Goal: Task Accomplishment & Management: Complete application form

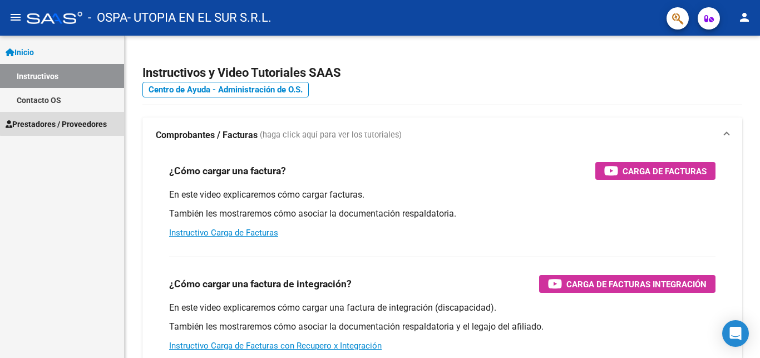
click at [97, 117] on link "Prestadores / Proveedores" at bounding box center [62, 124] width 124 height 24
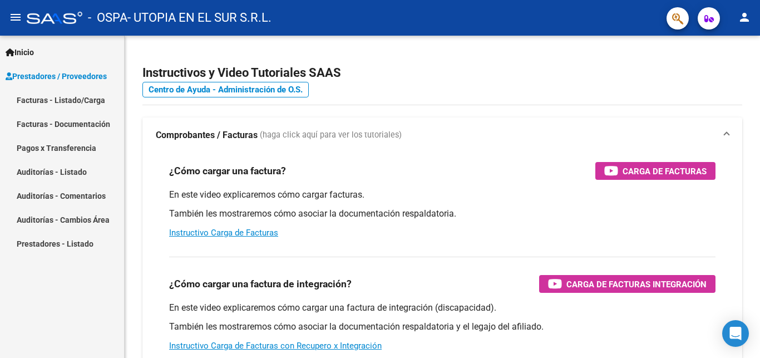
click at [80, 98] on link "Facturas - Listado/Carga" at bounding box center [62, 100] width 124 height 24
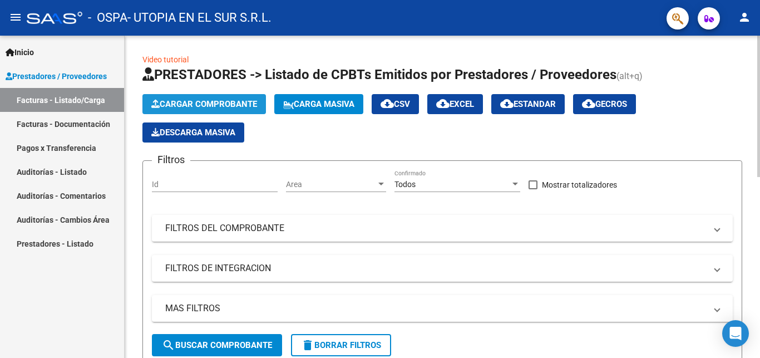
click at [208, 97] on button "Cargar Comprobante" at bounding box center [204, 104] width 124 height 20
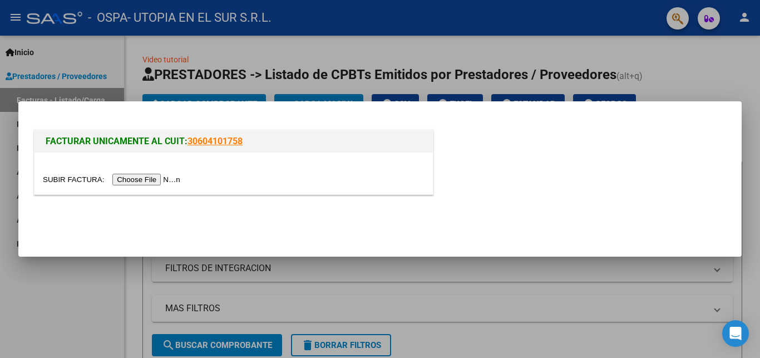
click at [59, 178] on input "file" at bounding box center [113, 180] width 141 height 12
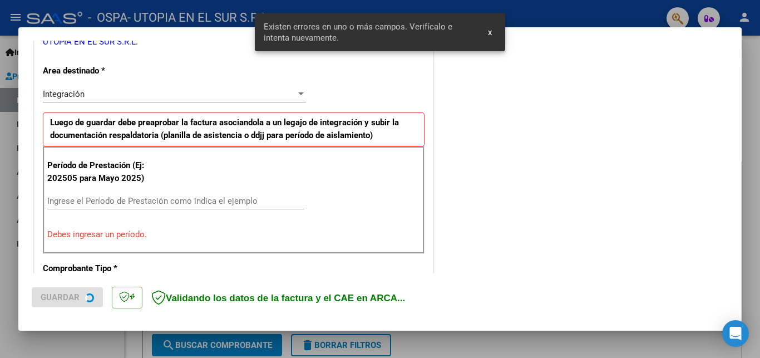
scroll to position [239, 0]
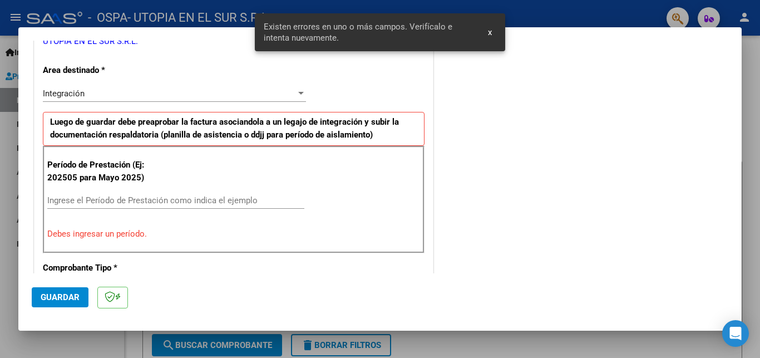
click at [70, 201] on input "Ingrese el Período de Prestación como indica el ejemplo" at bounding box center [175, 200] width 257 height 10
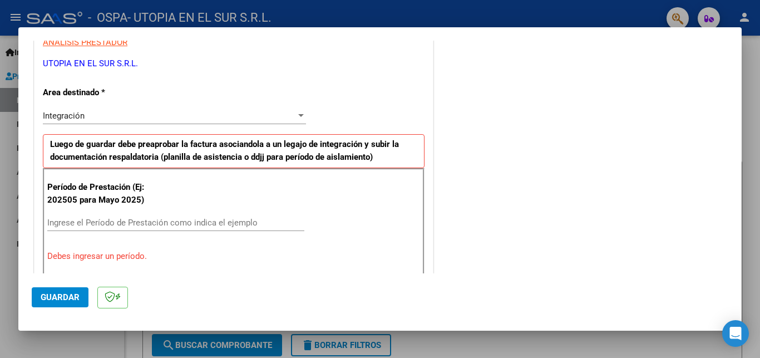
scroll to position [240, 0]
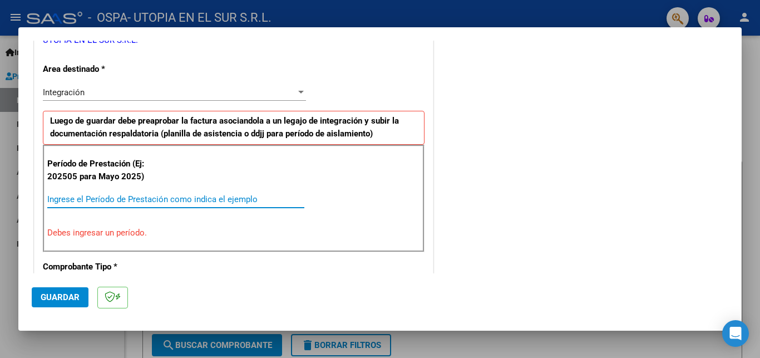
click at [85, 197] on input "Ingrese el Período de Prestación como indica el ejemplo" at bounding box center [175, 199] width 257 height 10
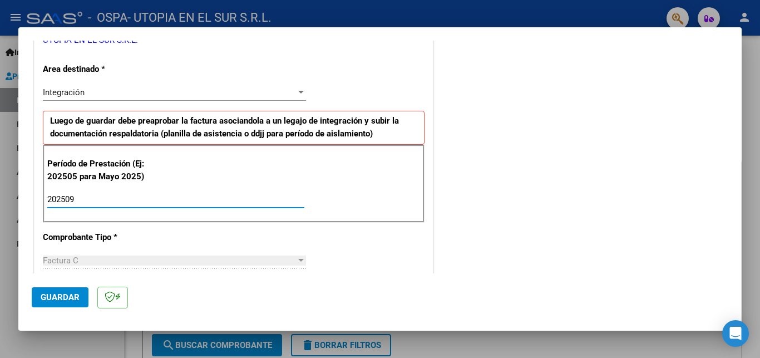
type input "202509"
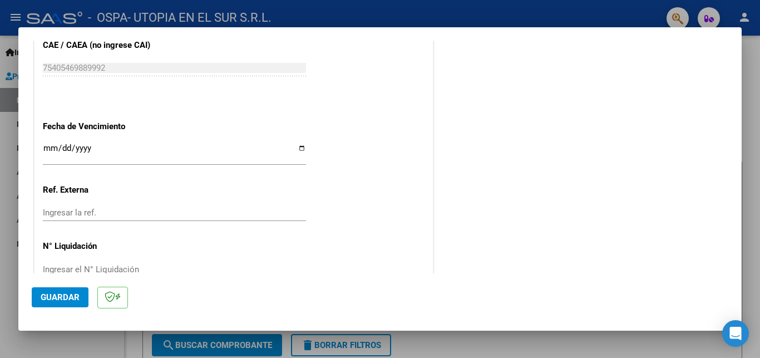
scroll to position [733, 0]
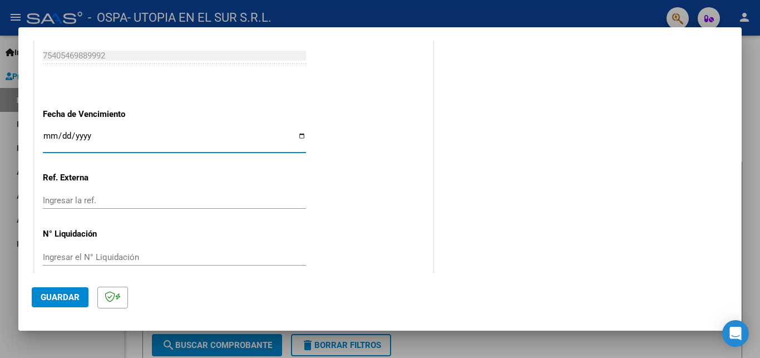
click at [295, 131] on input "Ingresar la fecha" at bounding box center [174, 140] width 263 height 18
type input "[DATE]"
click at [63, 292] on button "Guardar" at bounding box center [60, 297] width 57 height 20
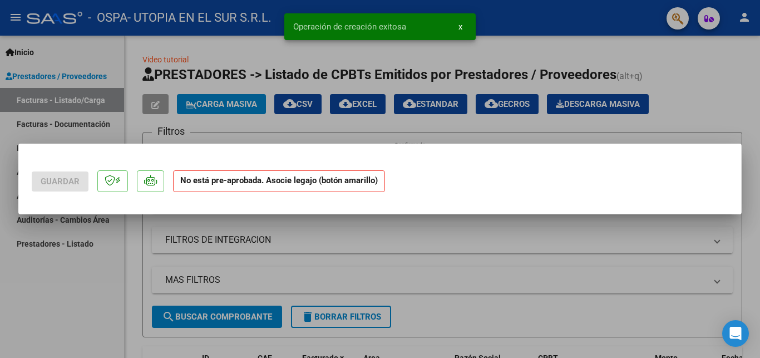
scroll to position [0, 0]
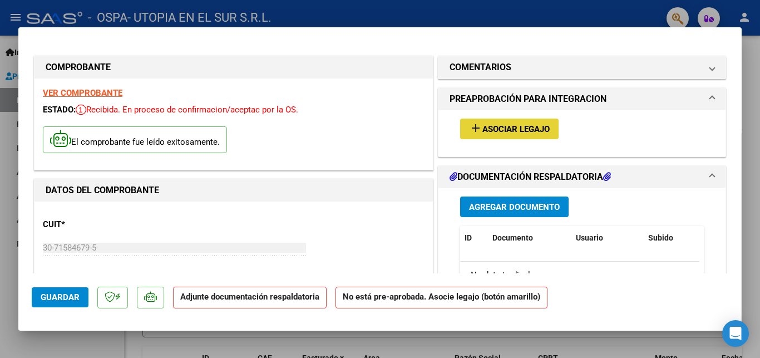
click at [500, 124] on span "add Asociar Legajo" at bounding box center [509, 129] width 81 height 10
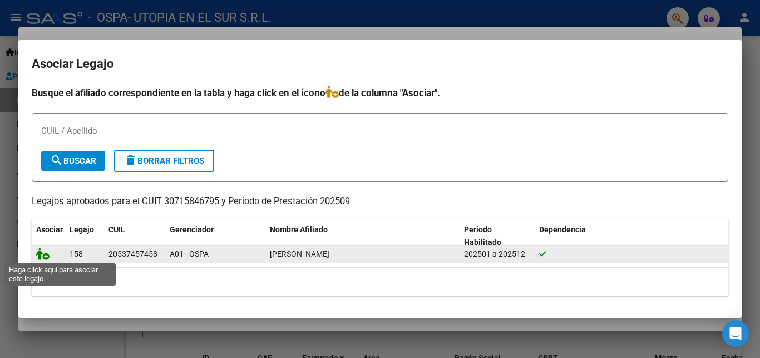
click at [45, 253] on icon at bounding box center [42, 254] width 13 height 12
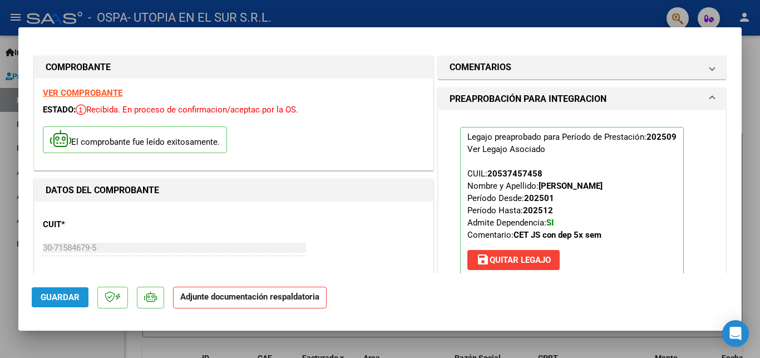
click at [55, 296] on span "Guardar" at bounding box center [60, 297] width 39 height 10
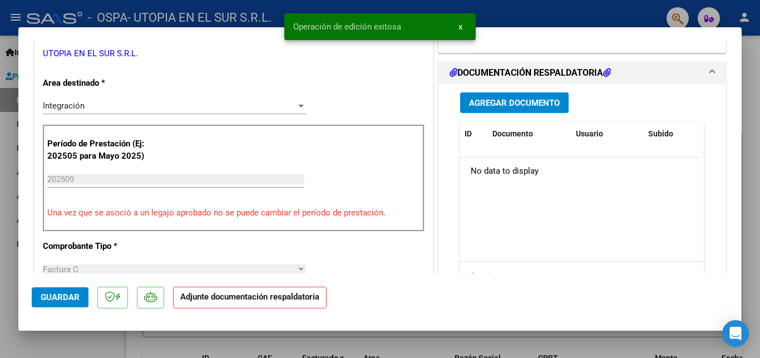
scroll to position [180, 0]
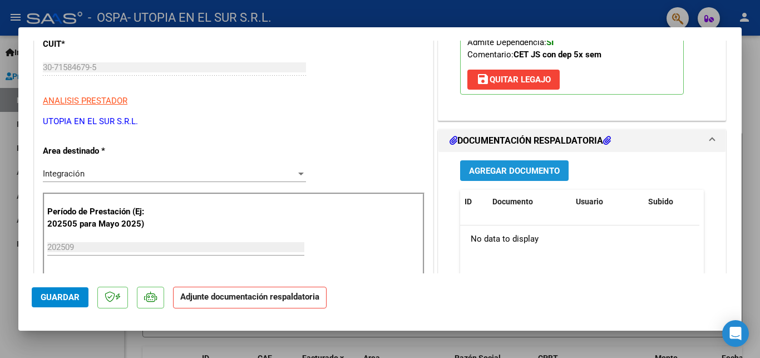
click at [523, 169] on span "Agregar Documento" at bounding box center [514, 171] width 91 height 10
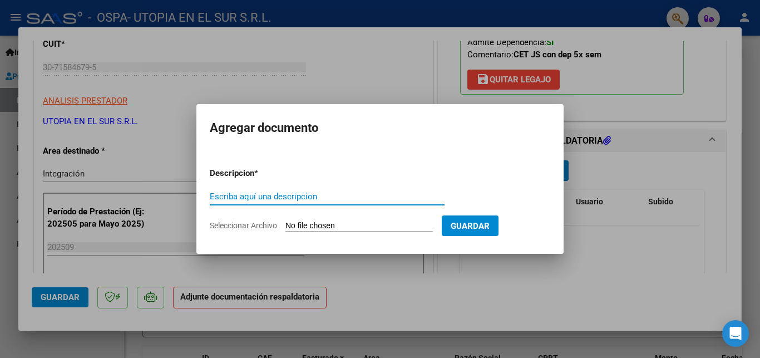
click at [351, 194] on input "Escriba aquí una descripcion" at bounding box center [327, 196] width 235 height 10
type input "Planilla de Asistencia"
click at [308, 225] on input "Seleccionar Archivo" at bounding box center [358, 226] width 147 height 11
type input "C:\fakepath\[PERSON_NAME] 9.pdf"
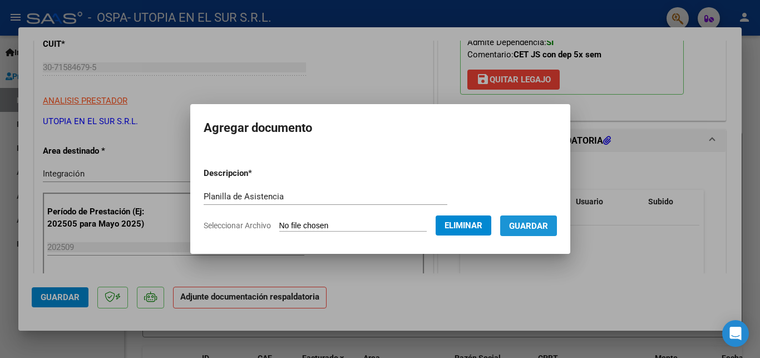
click at [536, 219] on button "Guardar" at bounding box center [528, 225] width 57 height 21
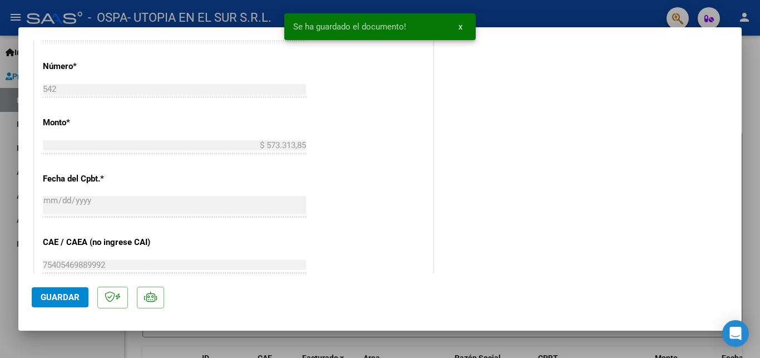
scroll to position [750, 0]
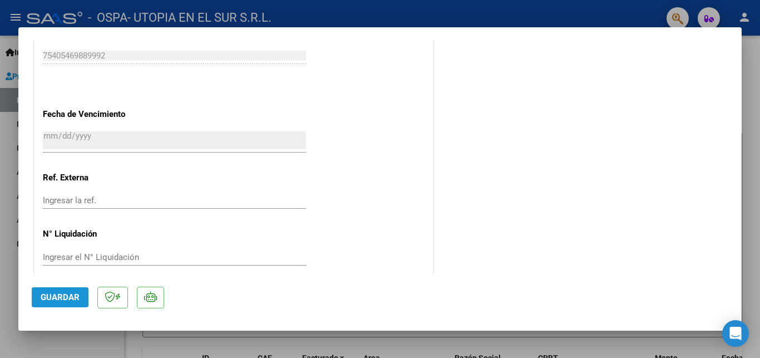
click at [51, 290] on button "Guardar" at bounding box center [60, 297] width 57 height 20
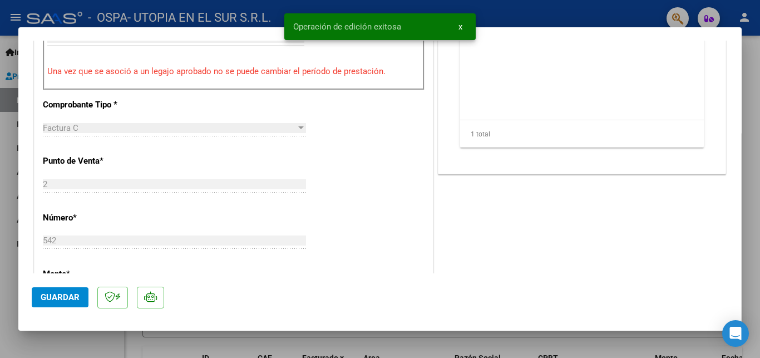
scroll to position [0, 0]
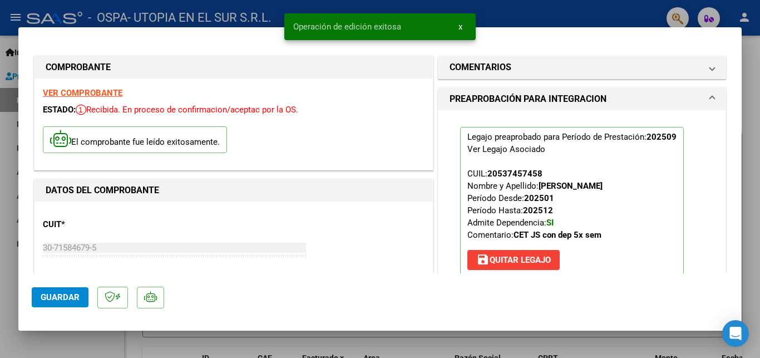
click at [647, 7] on div at bounding box center [380, 179] width 760 height 358
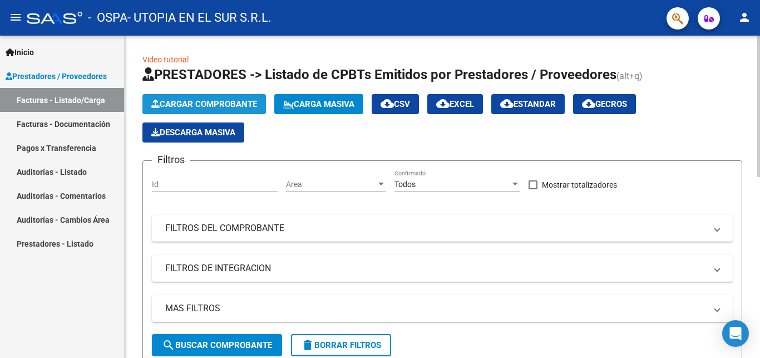
click at [214, 100] on span "Cargar Comprobante" at bounding box center [204, 104] width 106 height 10
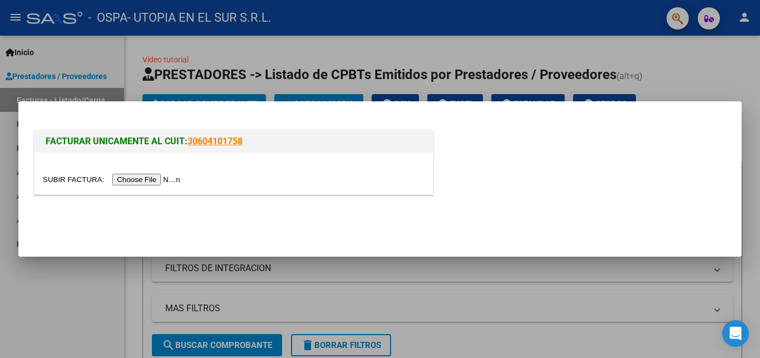
click at [71, 180] on input "file" at bounding box center [113, 180] width 141 height 12
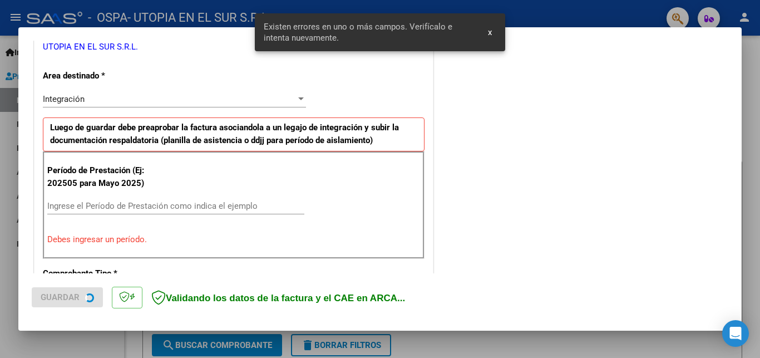
scroll to position [239, 0]
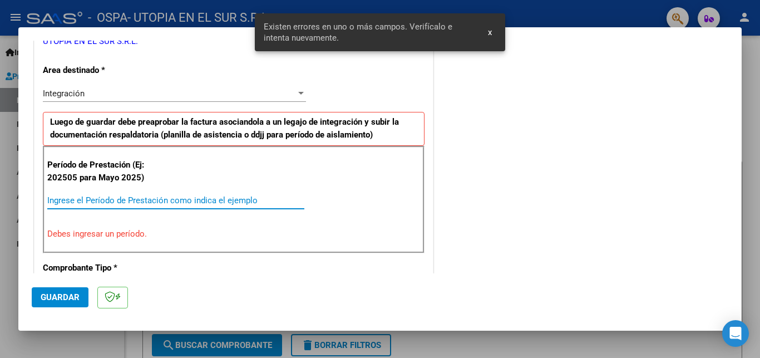
click at [82, 198] on input "Ingrese el Período de Prestación como indica el ejemplo" at bounding box center [175, 200] width 257 height 10
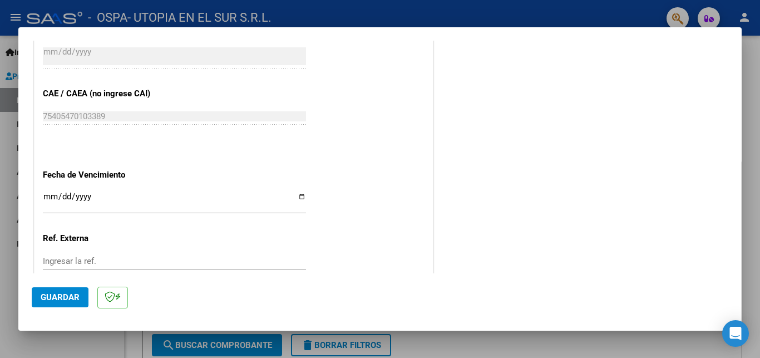
scroll to position [673, 0]
type input "202509"
click at [294, 191] on input "Ingresar la fecha" at bounding box center [174, 200] width 263 height 18
type input "[DATE]"
click at [52, 298] on span "Guardar" at bounding box center [60, 297] width 39 height 10
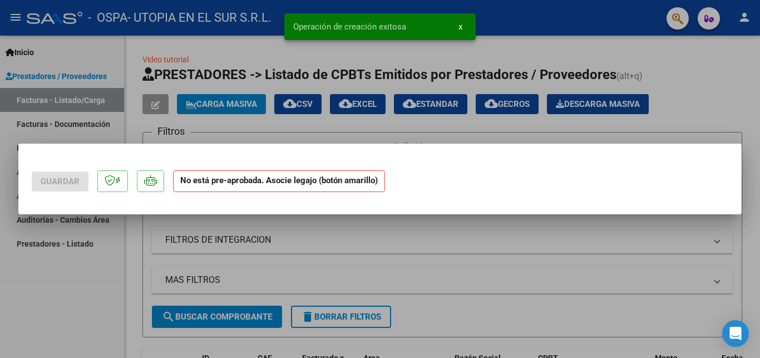
scroll to position [0, 0]
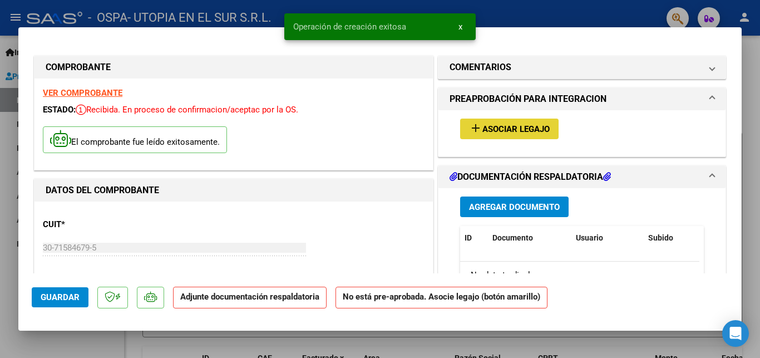
click at [518, 126] on span "Asociar Legajo" at bounding box center [515, 129] width 67 height 10
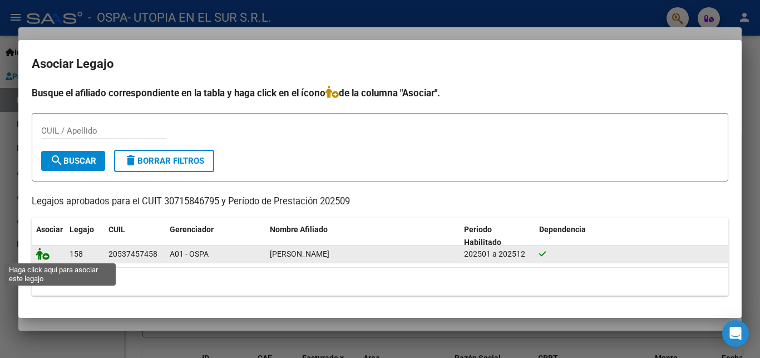
click at [42, 254] on icon at bounding box center [42, 254] width 13 height 12
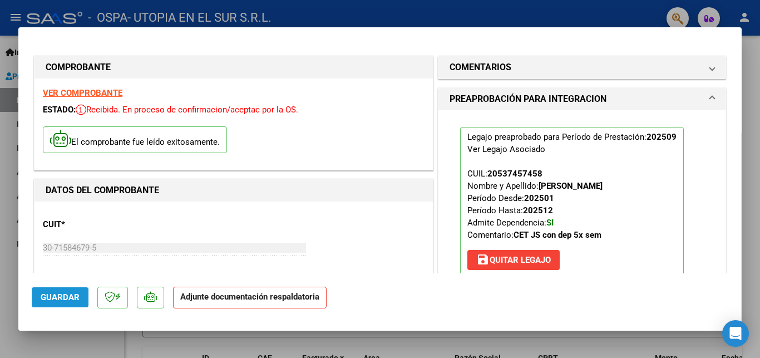
click at [67, 298] on span "Guardar" at bounding box center [60, 297] width 39 height 10
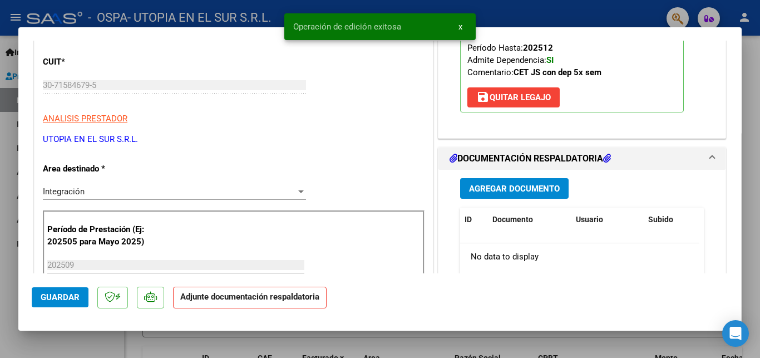
scroll to position [240, 0]
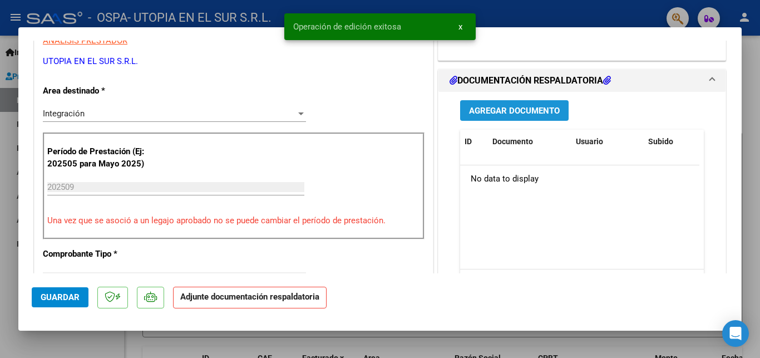
click at [504, 106] on span "Agregar Documento" at bounding box center [514, 111] width 91 height 10
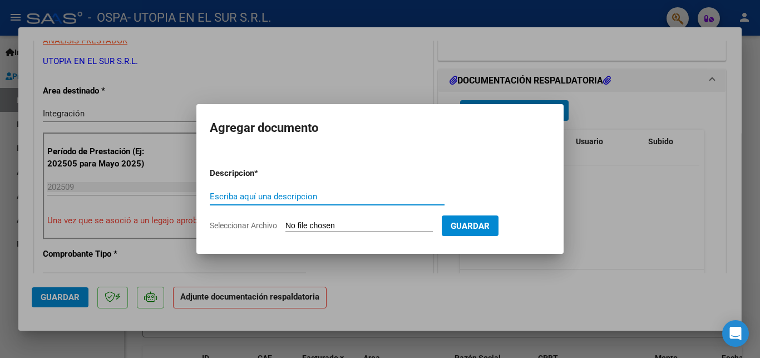
click at [355, 196] on input "Escriba aquí una descripcion" at bounding box center [327, 196] width 235 height 10
type input "Planilla de Asistencia"
click at [318, 223] on input "Seleccionar Archivo" at bounding box center [358, 226] width 147 height 11
type input "C:\fakepath\[PERSON_NAME] 9.pdf"
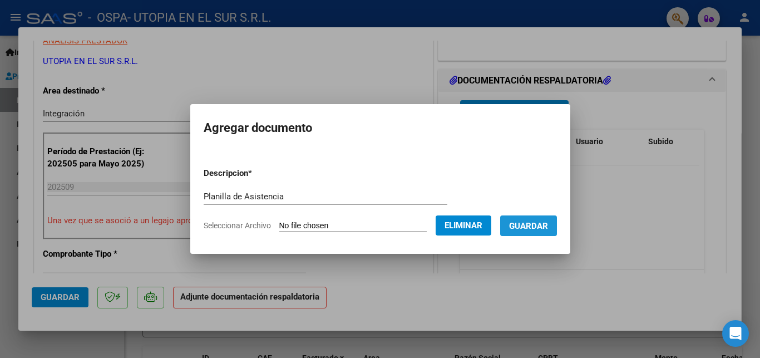
click at [528, 220] on span "Guardar" at bounding box center [528, 225] width 39 height 10
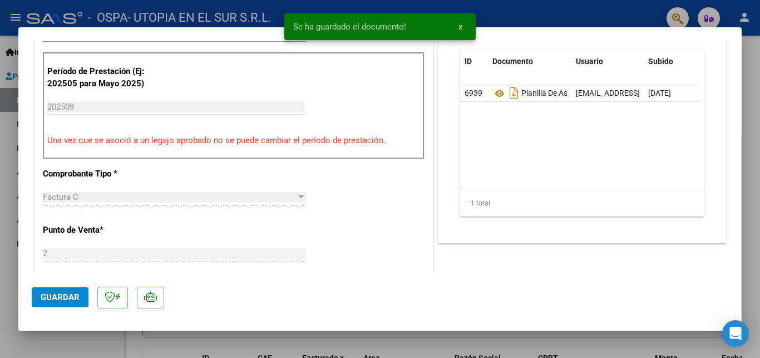
scroll to position [361, 0]
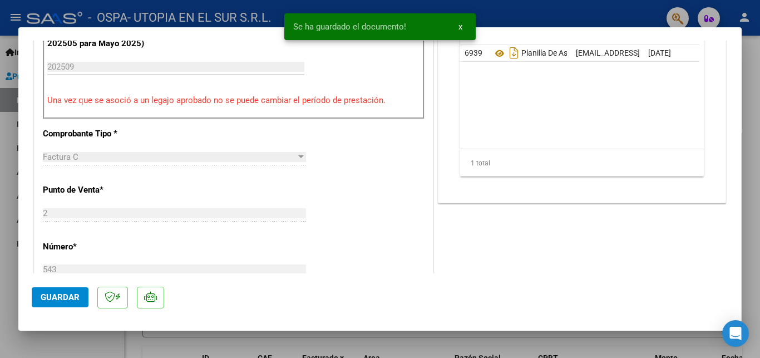
click at [56, 293] on span "Guardar" at bounding box center [60, 297] width 39 height 10
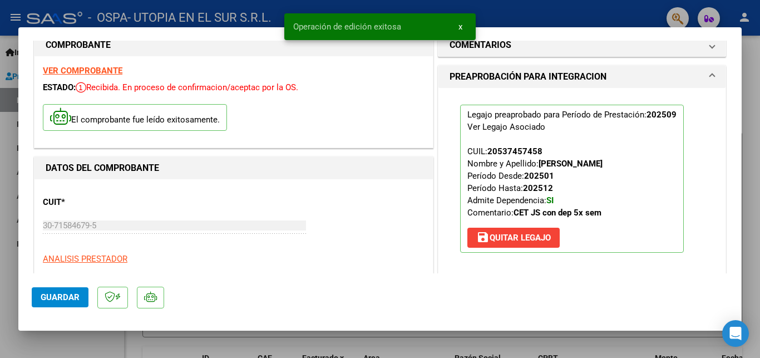
scroll to position [0, 0]
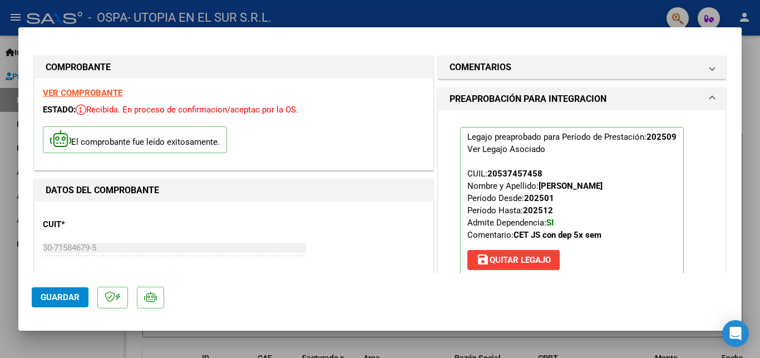
click at [449, 11] on div at bounding box center [380, 179] width 760 height 358
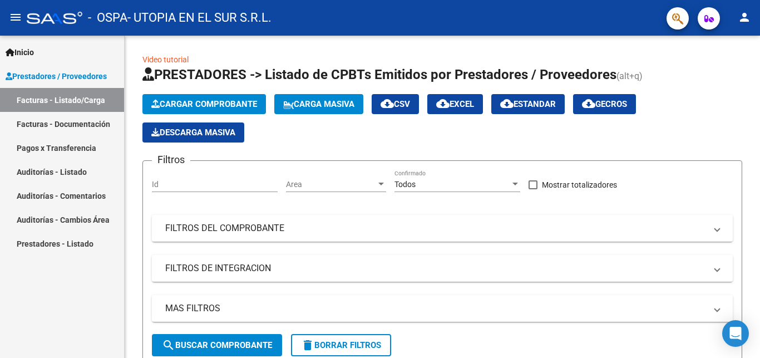
click at [747, 17] on mat-icon "person" at bounding box center [744, 17] width 13 height 13
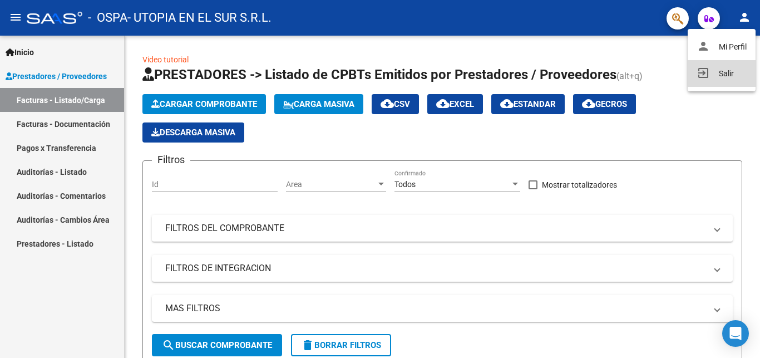
click at [725, 73] on button "exit_to_app Salir" at bounding box center [722, 73] width 68 height 27
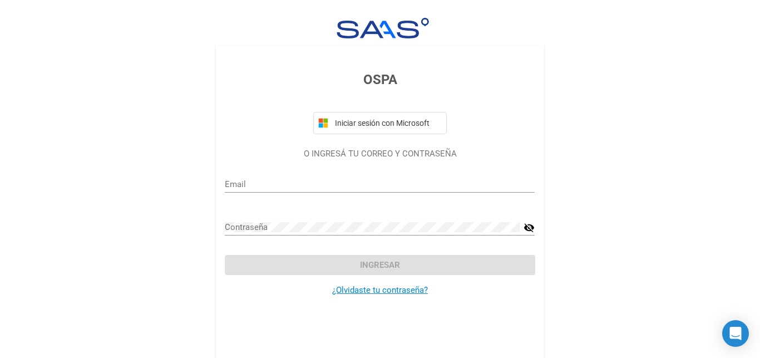
type input "[EMAIL_ADDRESS][DOMAIN_NAME]"
